Goal: Information Seeking & Learning: Check status

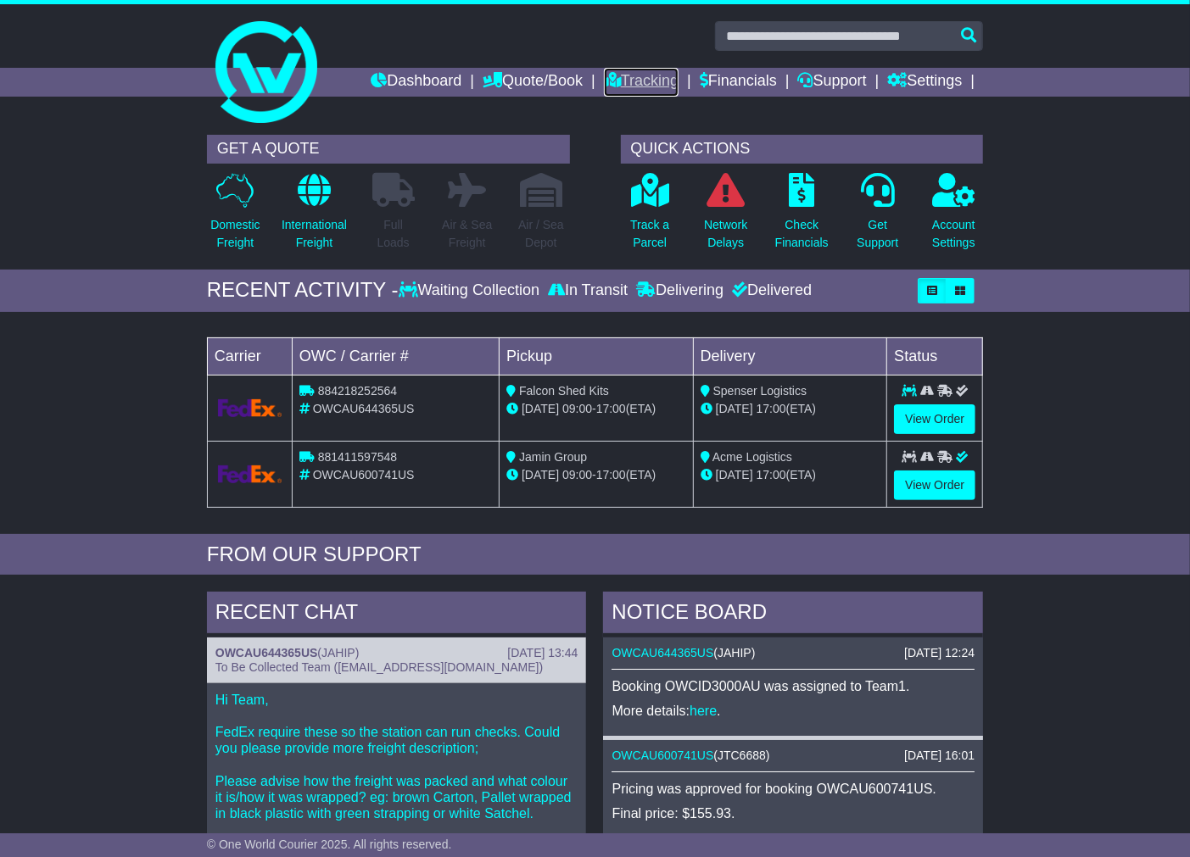
click at [615, 76] on link "Tracking" at bounding box center [641, 82] width 75 height 29
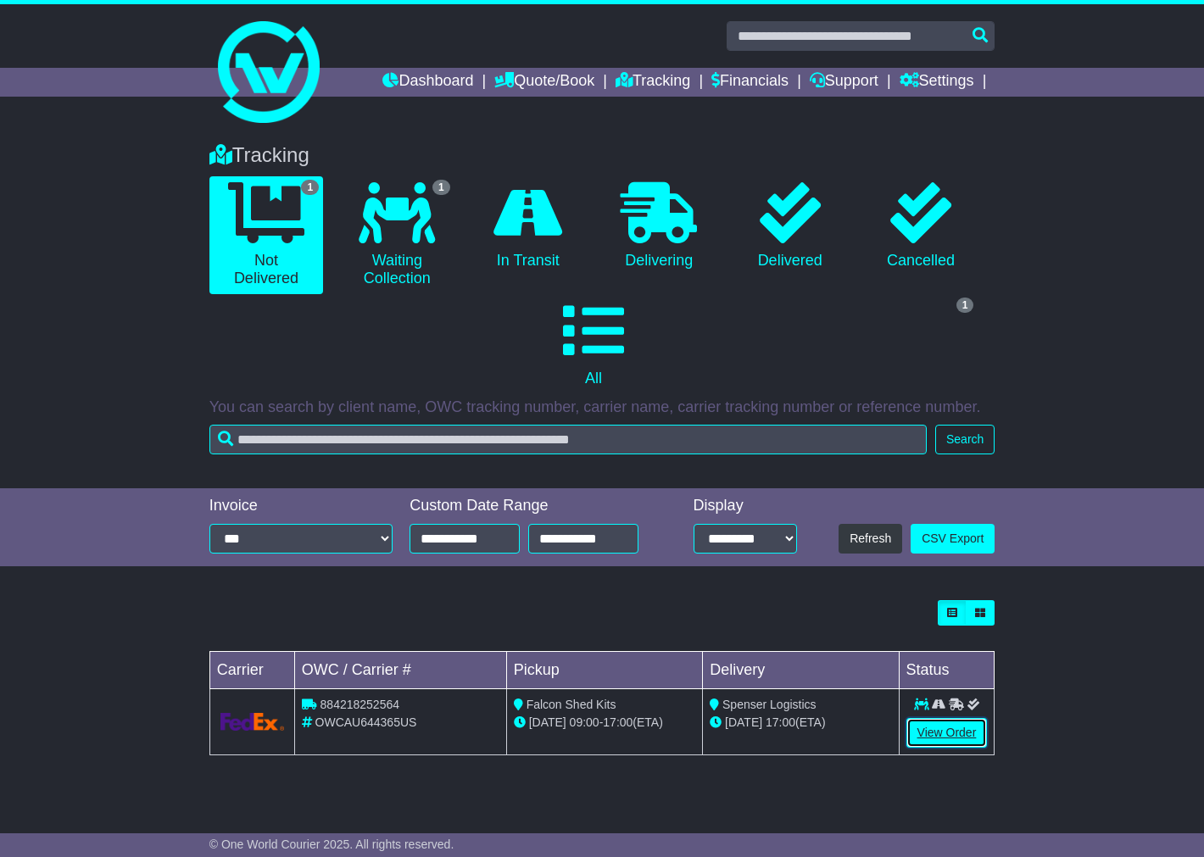
click at [948, 726] on link "View Order" at bounding box center [946, 733] width 81 height 30
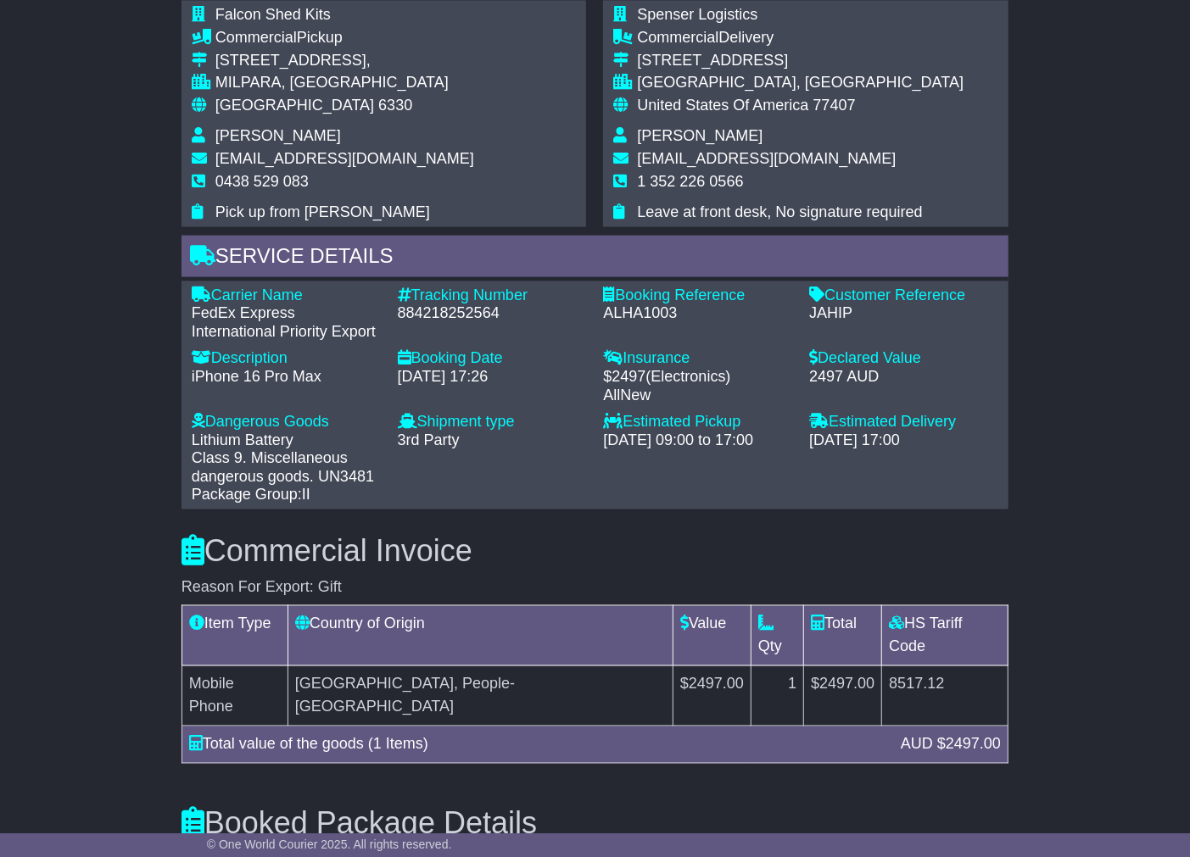
scroll to position [1289, 0]
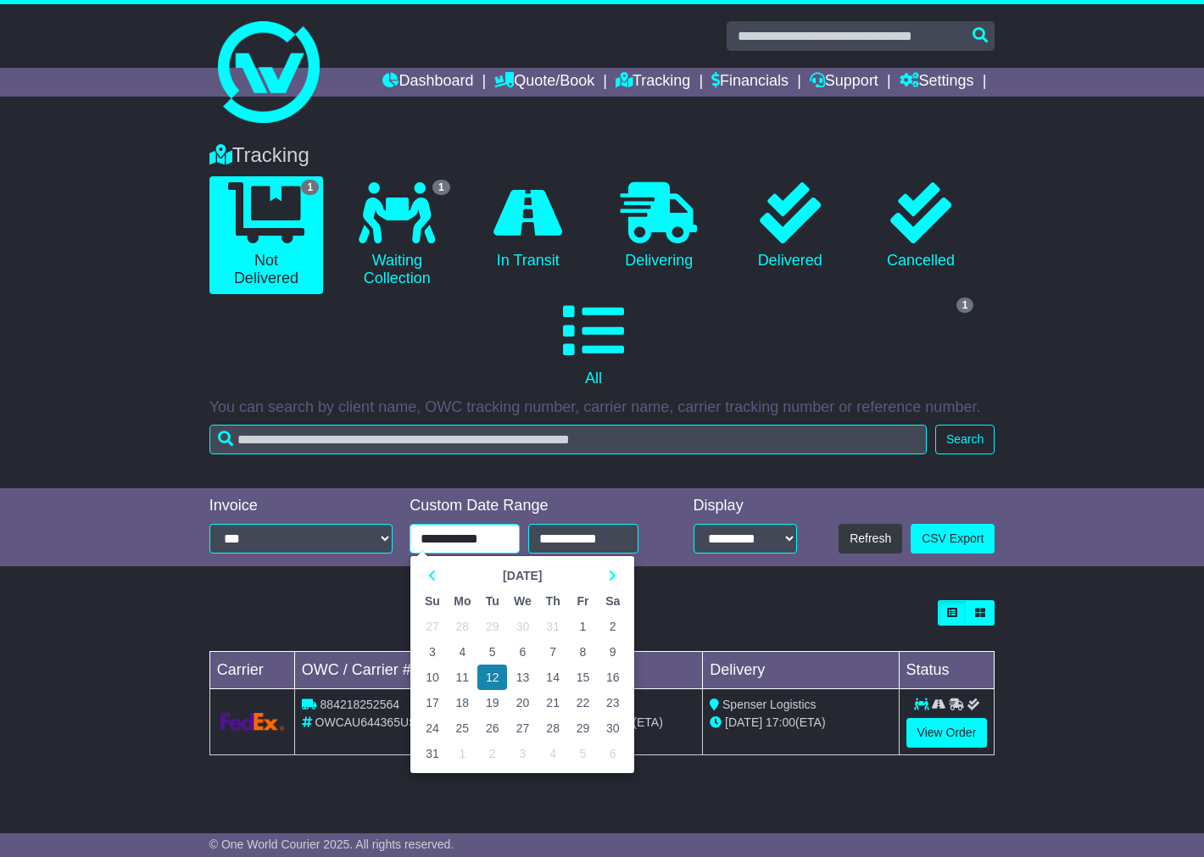
click at [481, 532] on input "**********" at bounding box center [465, 539] width 110 height 30
click at [431, 566] on th at bounding box center [432, 575] width 30 height 25
click at [445, 571] on th at bounding box center [432, 575] width 30 height 25
click at [443, 571] on th at bounding box center [432, 575] width 30 height 25
click at [548, 622] on td "1" at bounding box center [553, 626] width 30 height 25
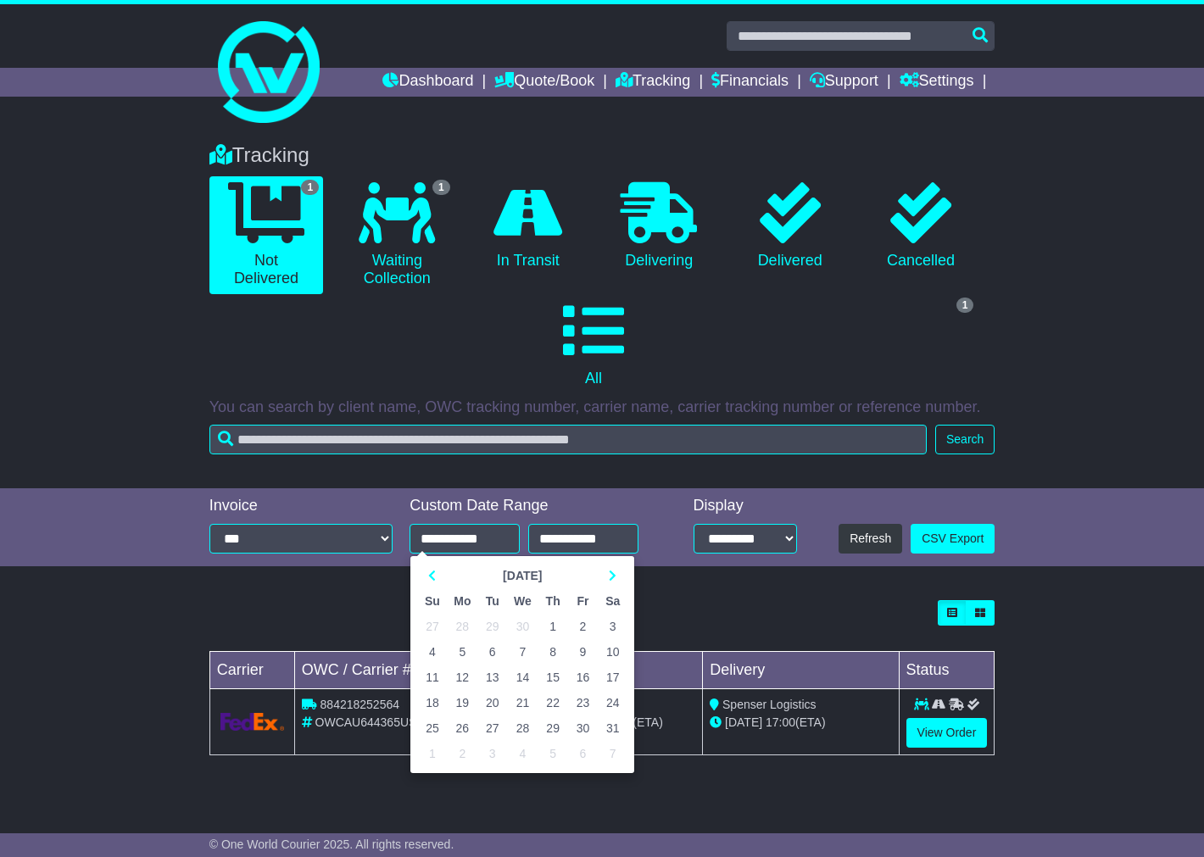
type input "**********"
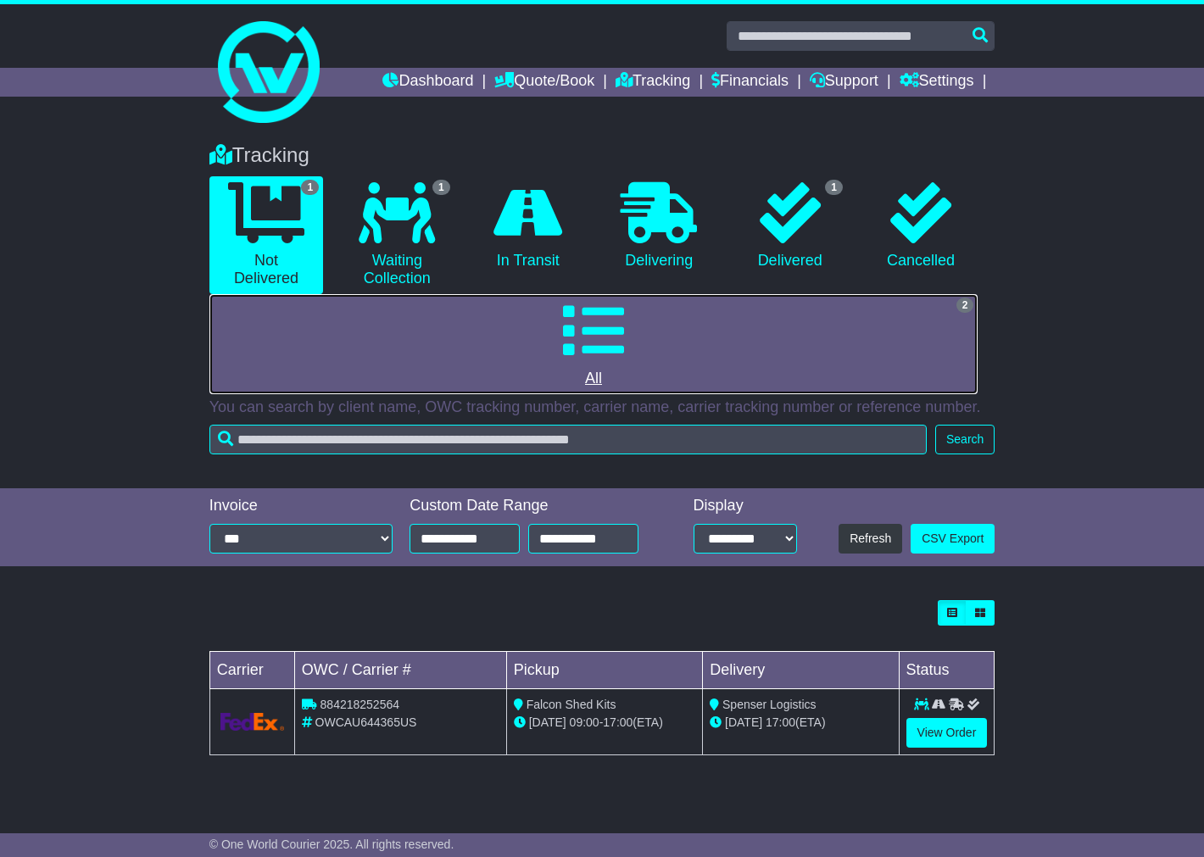
click at [925, 320] on link "2 All" at bounding box center [593, 344] width 769 height 100
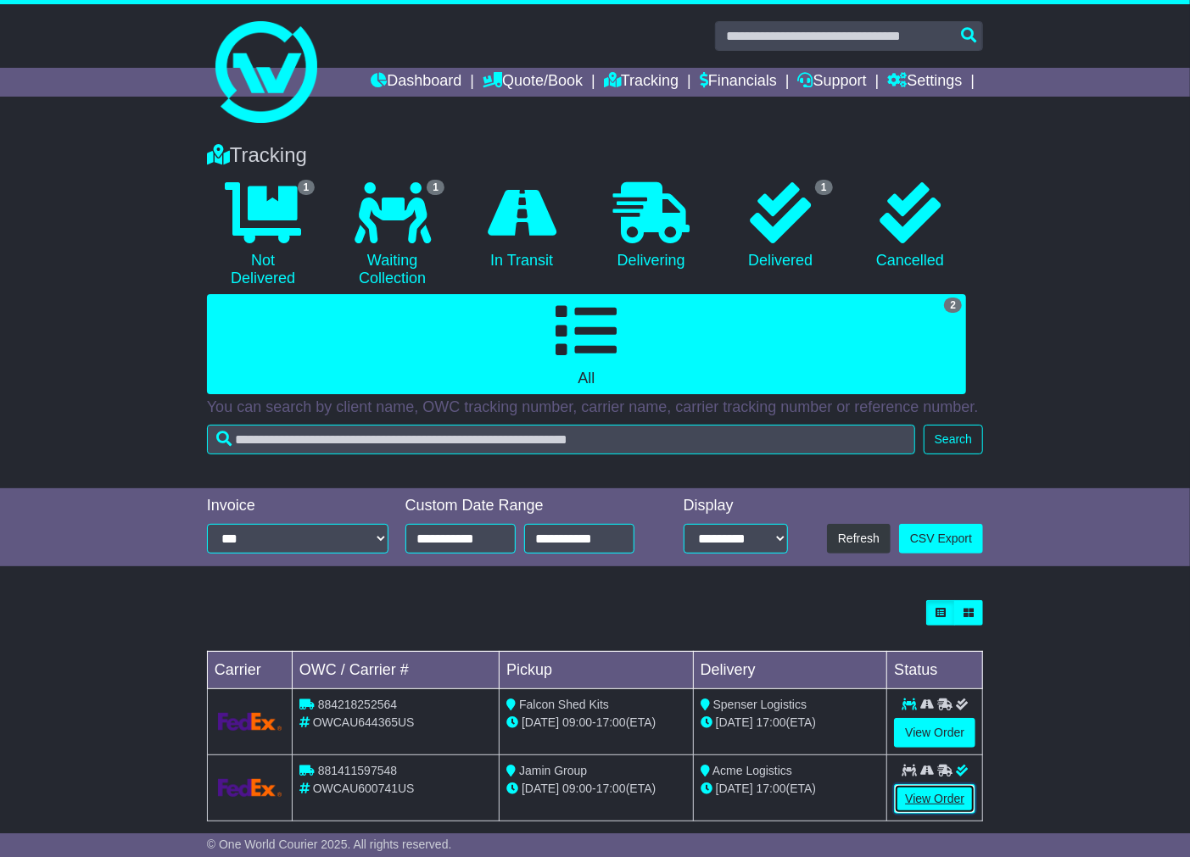
click at [927, 799] on link "View Order" at bounding box center [934, 799] width 81 height 30
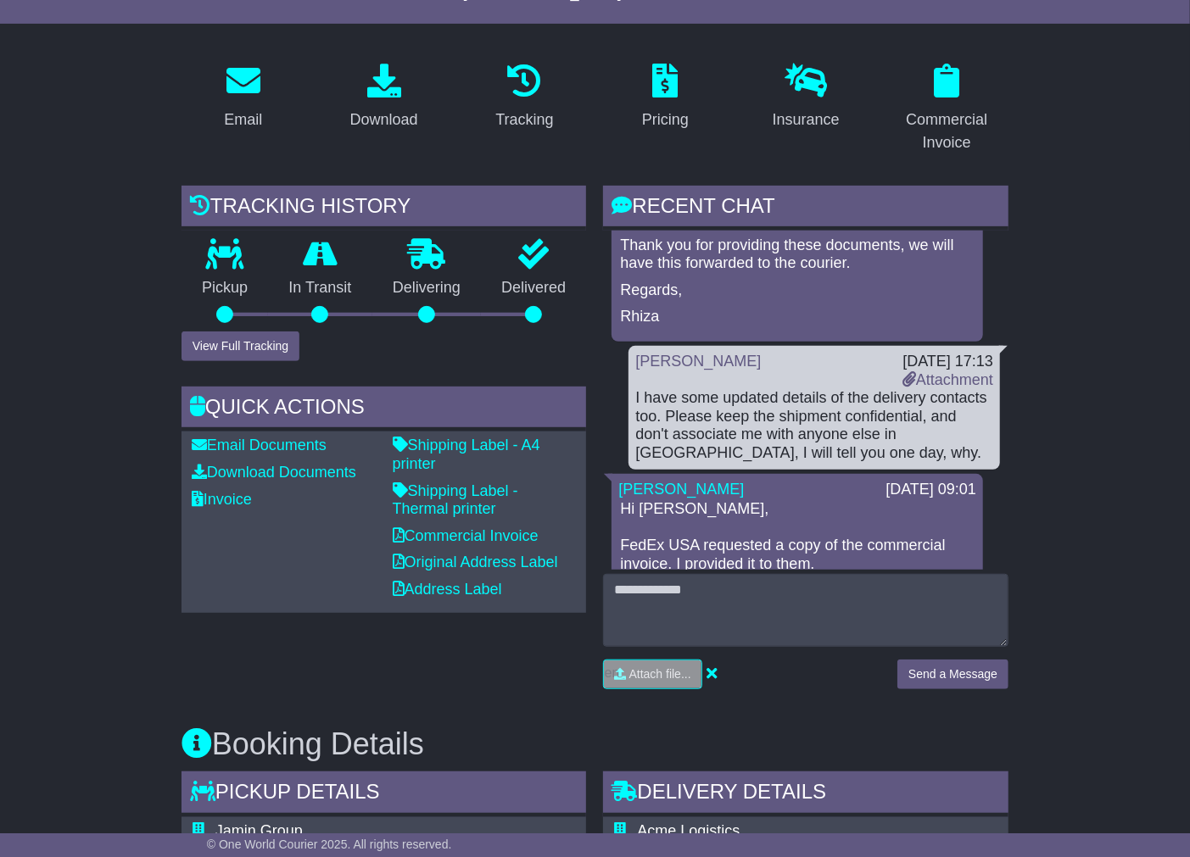
scroll to position [2540, 0]
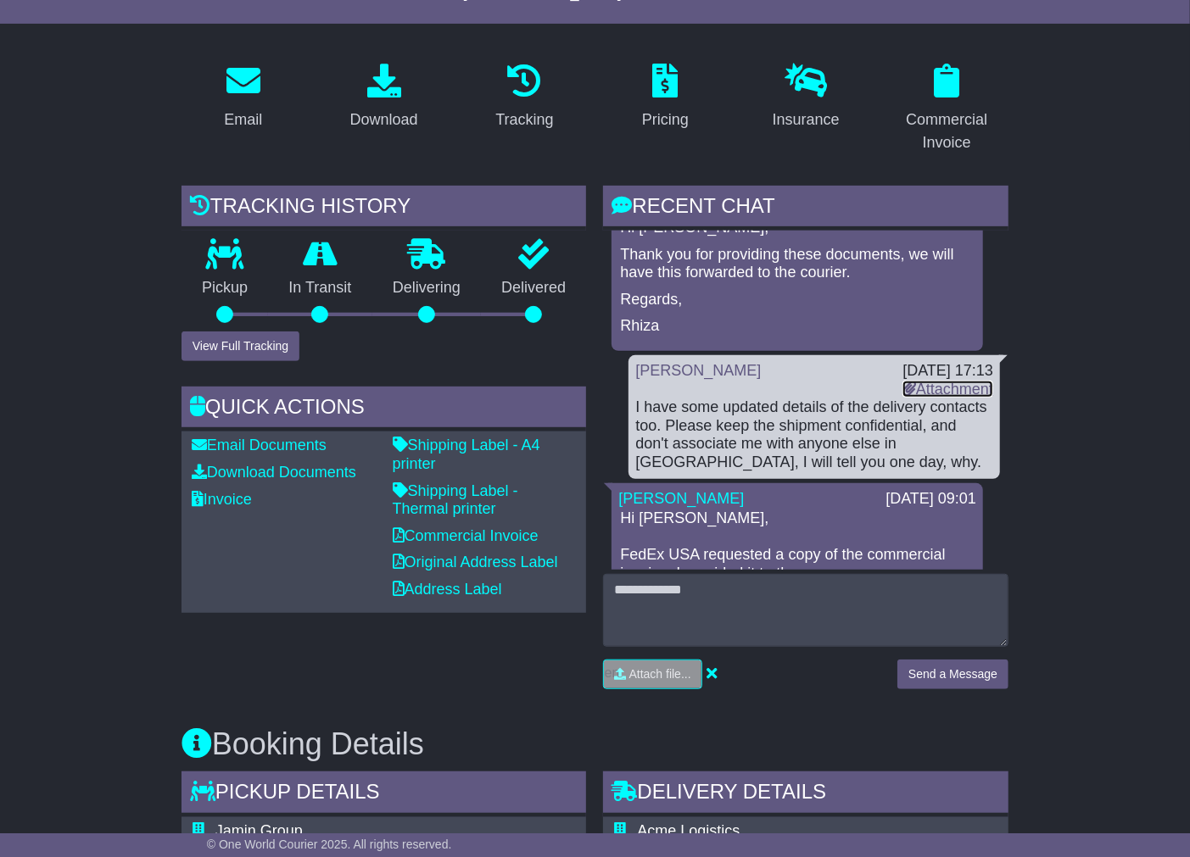
click at [954, 381] on link "Attachment" at bounding box center [947, 389] width 91 height 17
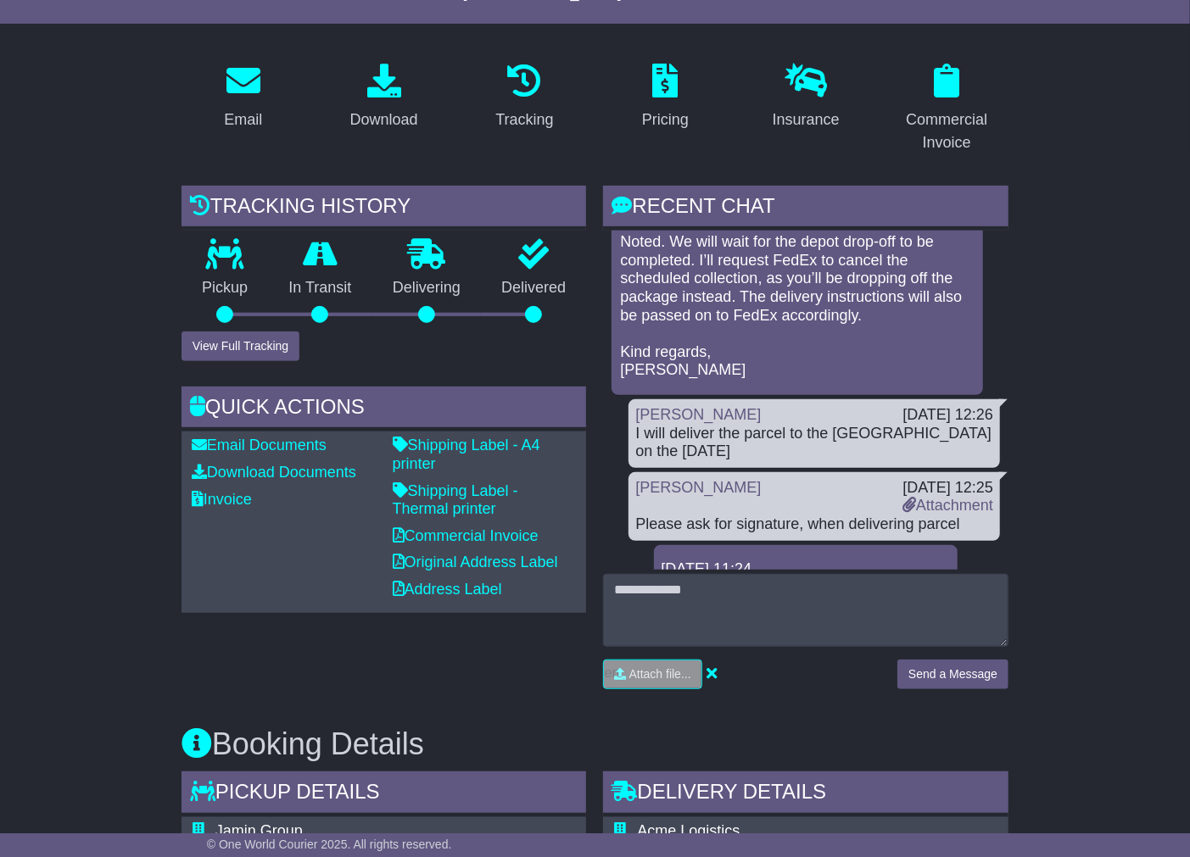
scroll to position [4135, 0]
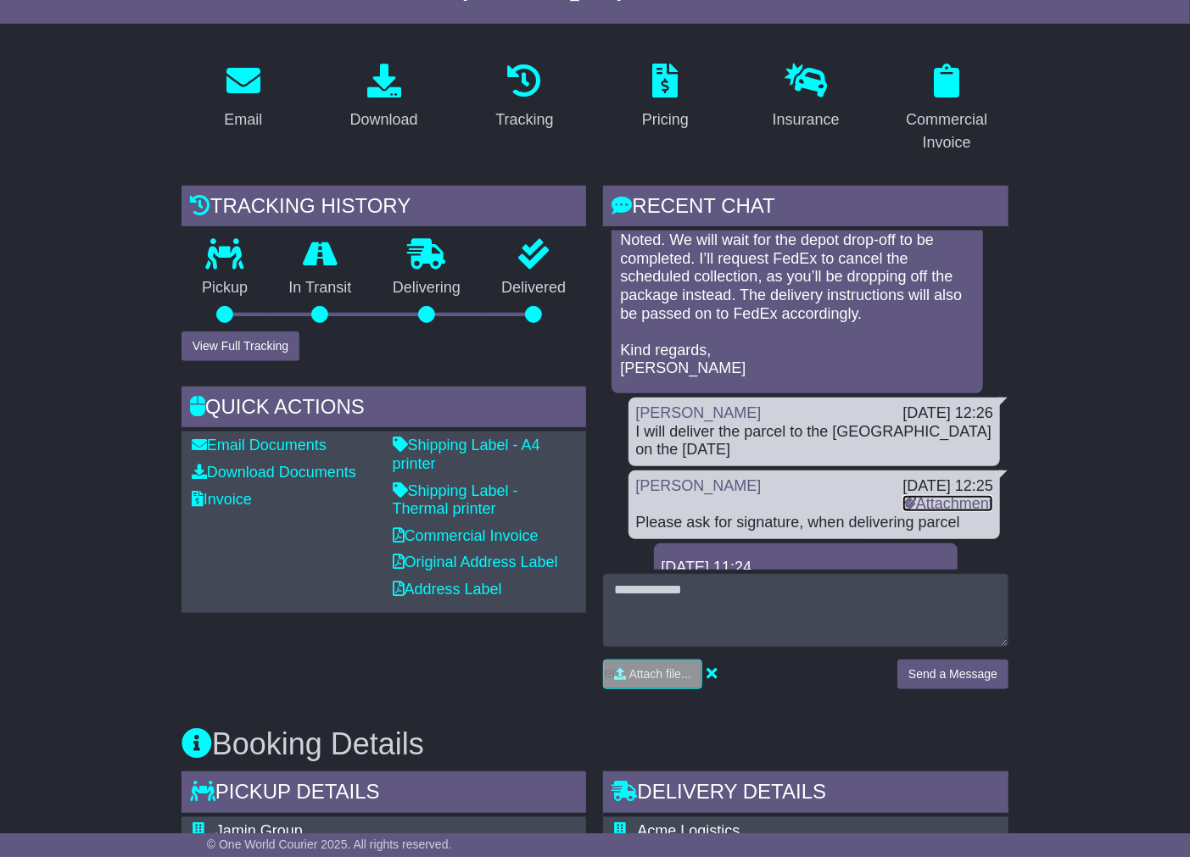
click at [926, 495] on link "Attachment" at bounding box center [947, 503] width 91 height 17
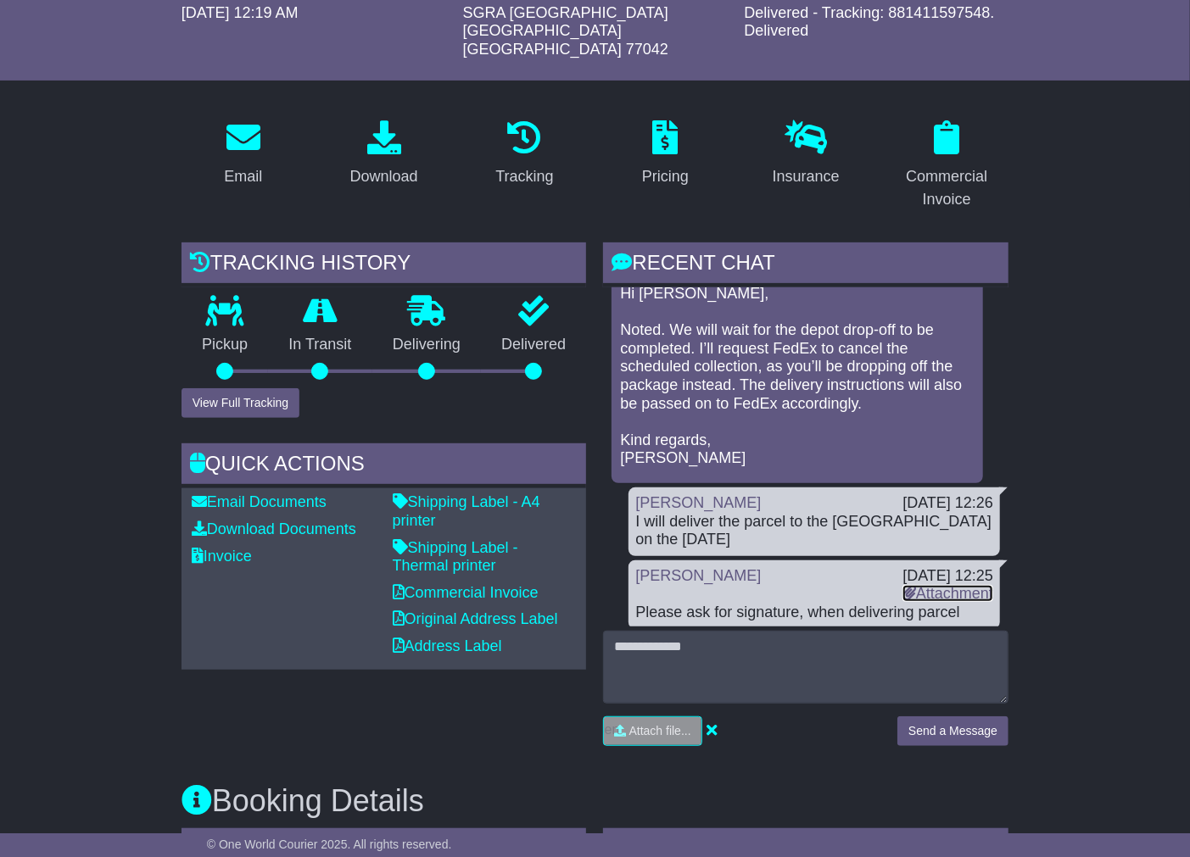
scroll to position [4101, 0]
click at [914, 587] on link "Attachment" at bounding box center [947, 595] width 91 height 17
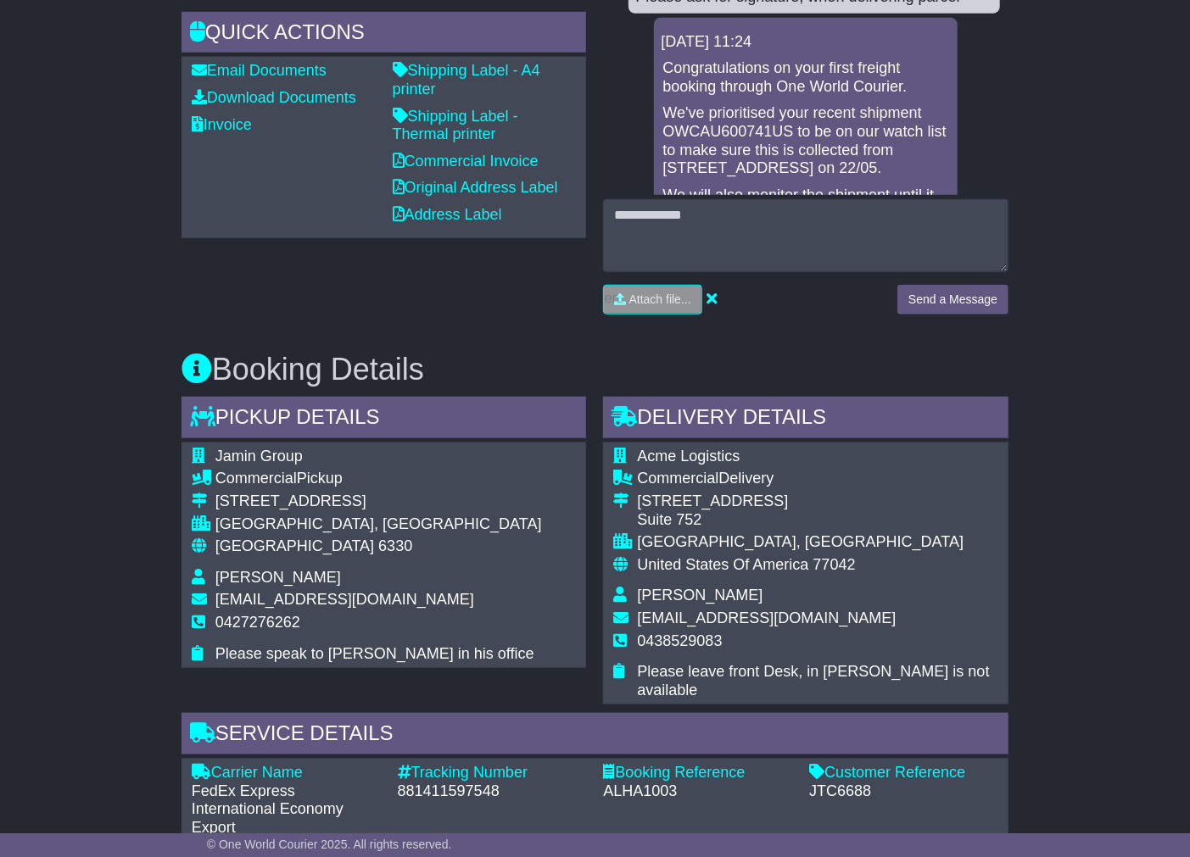
scroll to position [698, 0]
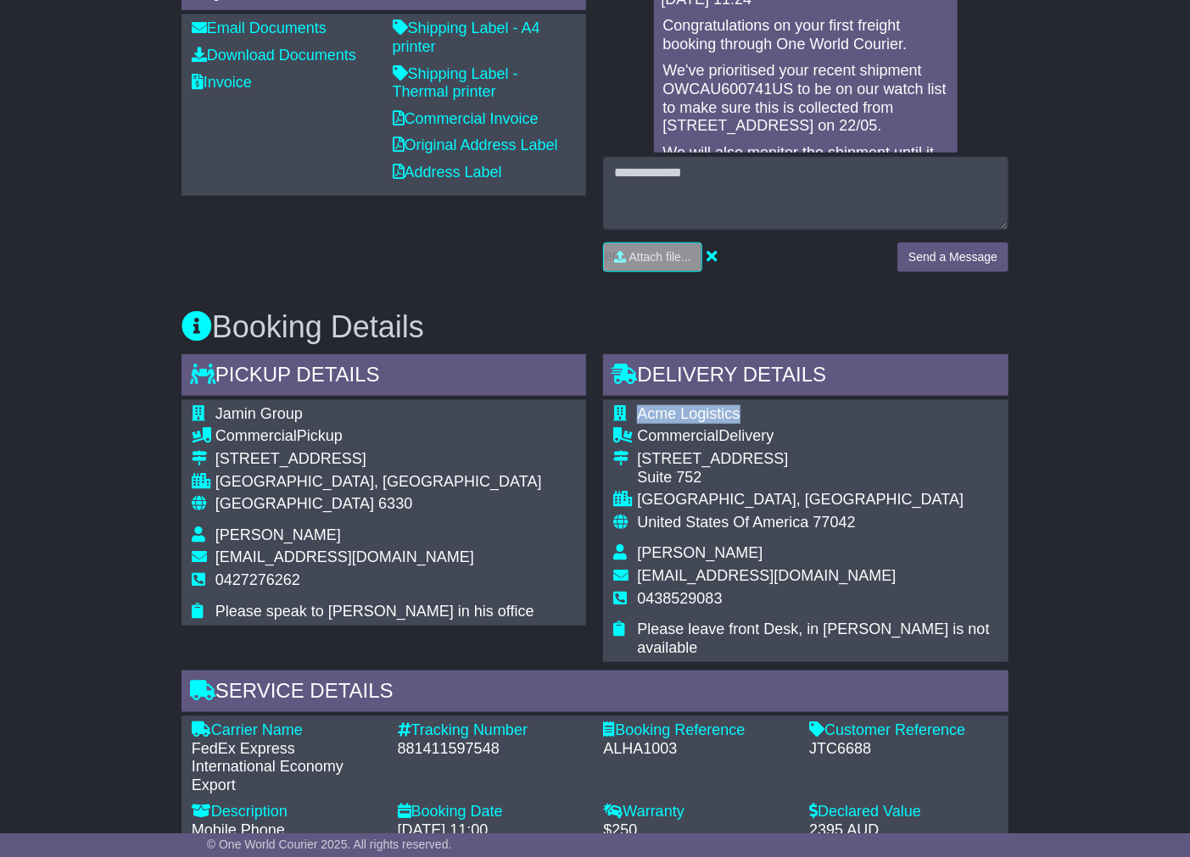
drag, startPoint x: 739, startPoint y: 391, endPoint x: 629, endPoint y: 383, distance: 110.5
click at [629, 405] on tr "Acme Logistics" at bounding box center [805, 416] width 385 height 23
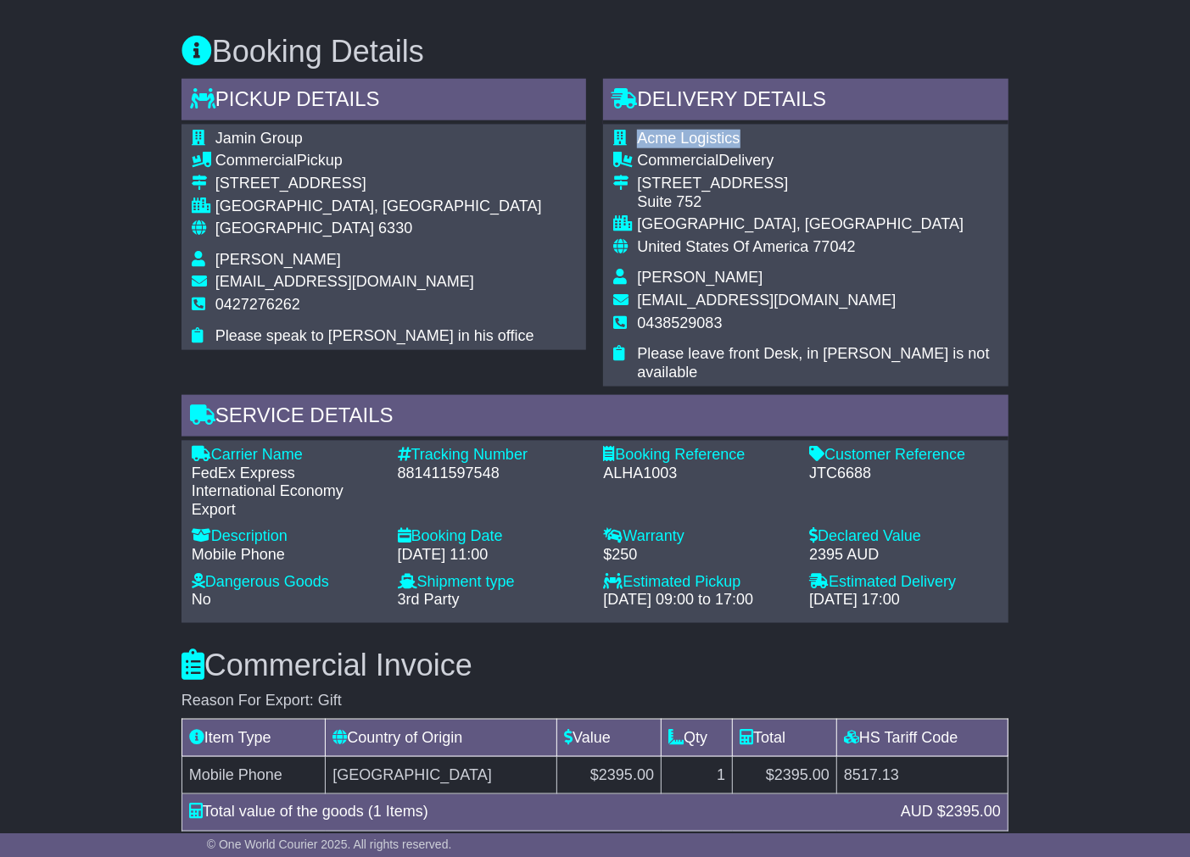
scroll to position [975, 0]
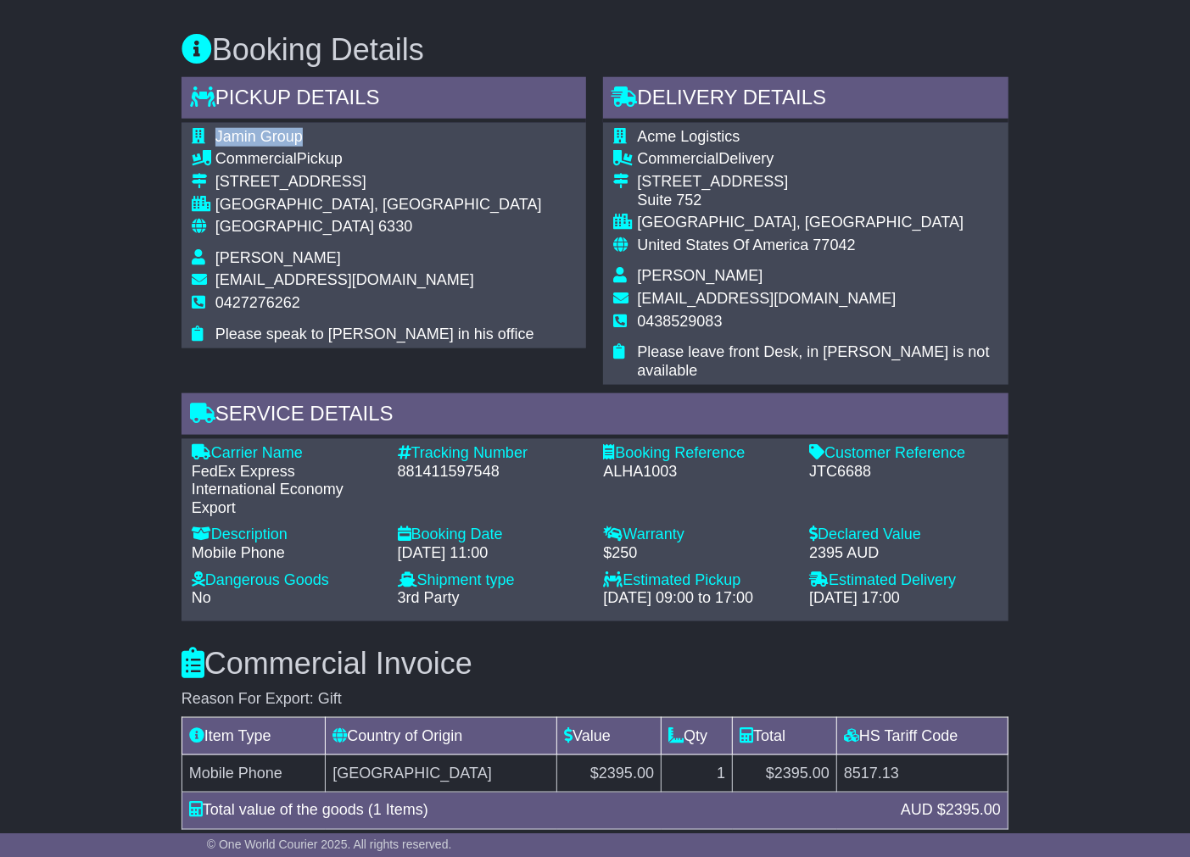
drag, startPoint x: 309, startPoint y: 115, endPoint x: 214, endPoint y: 117, distance: 95.8
click at [214, 128] on tr "Jamin Group" at bounding box center [367, 139] width 350 height 23
copy tr "Jamin Group"
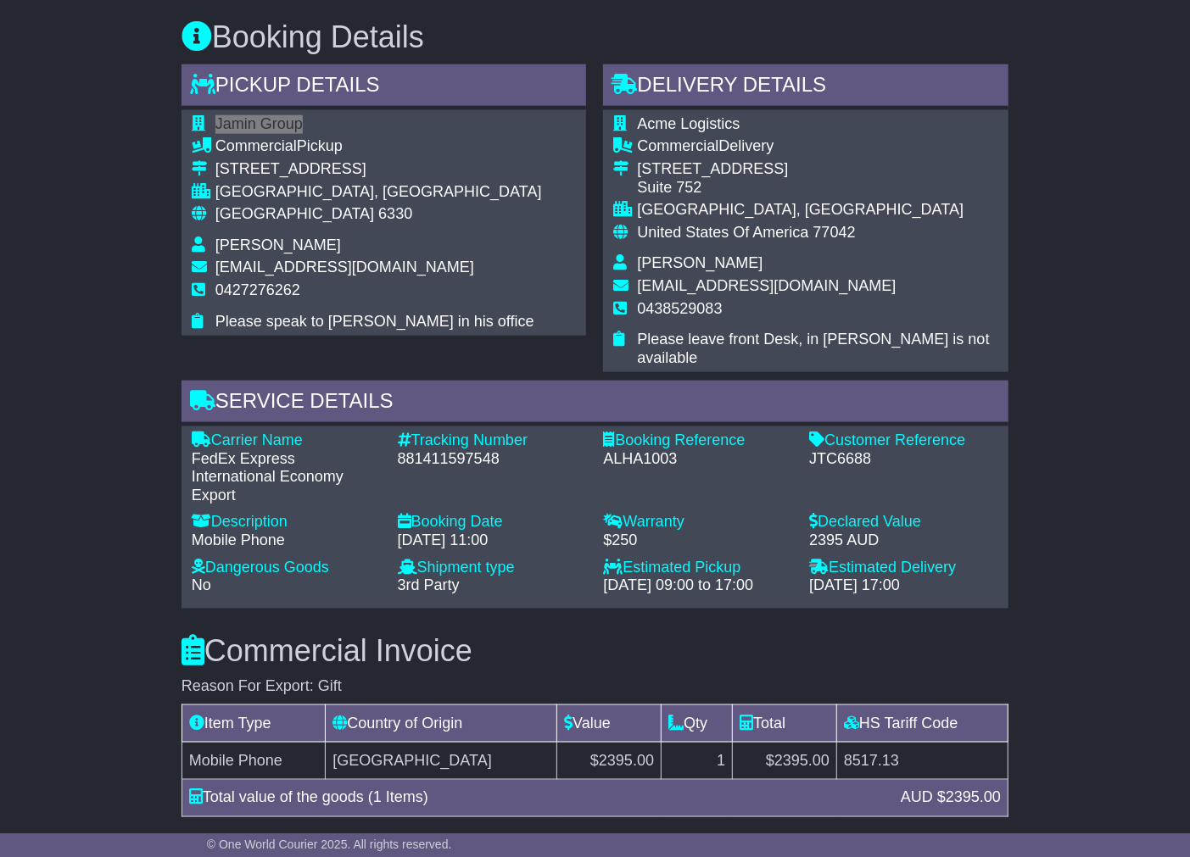
scroll to position [989, 0]
